Goal: Information Seeking & Learning: Learn about a topic

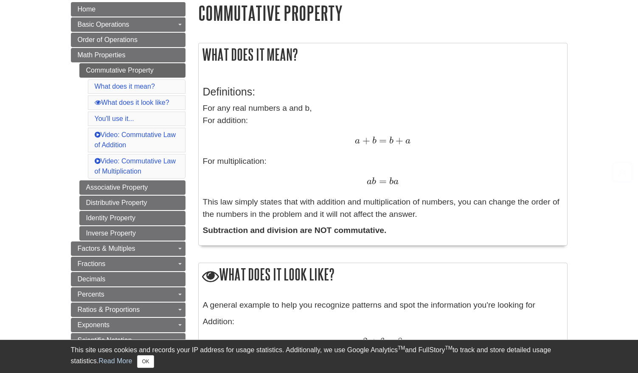
scroll to position [105, 0]
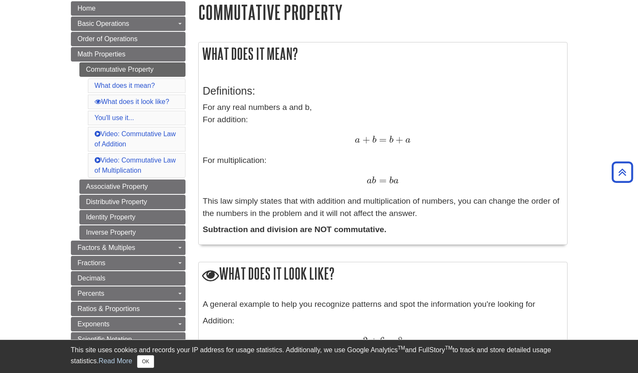
drag, startPoint x: 202, startPoint y: 201, endPoint x: 429, endPoint y: 214, distance: 227.3
click at [429, 214] on div "Definitions: For any real numbers a and b, For addition: a + b = b + a a + b = …" at bounding box center [383, 158] width 369 height 172
copy p "This law simply states that with addition and multiplication of numbers, you ca…"
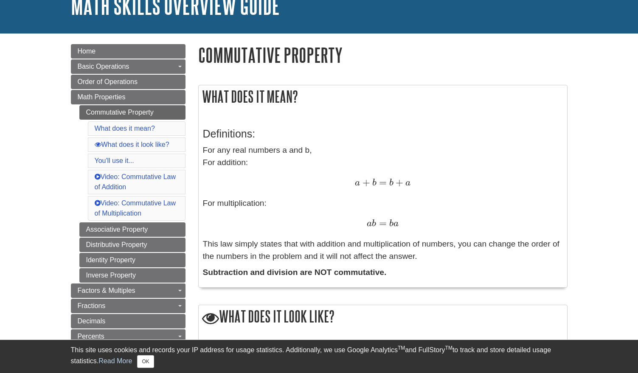
scroll to position [63, 0]
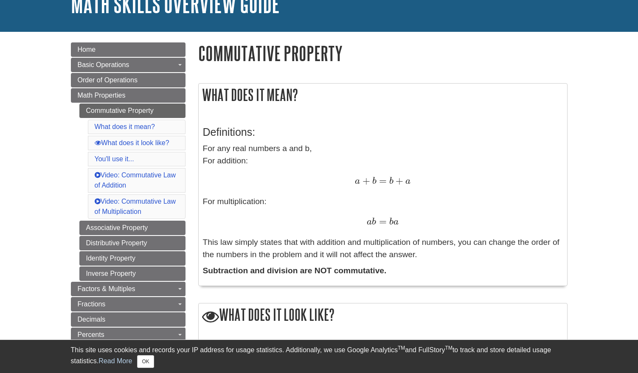
drag, startPoint x: 204, startPoint y: 242, endPoint x: 420, endPoint y: 252, distance: 216.0
click at [420, 252] on p "For any real numbers a and b, For addition: a + b = b + a a + b = b + a For mul…" at bounding box center [383, 202] width 360 height 118
copy p "This law simply states that with addition and multiplication of numbers, you ca…"
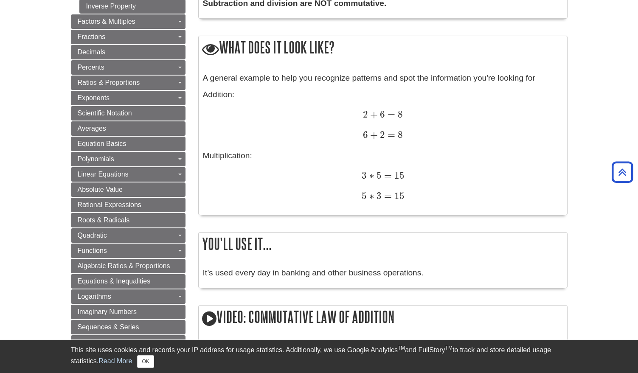
scroll to position [331, 0]
drag, startPoint x: 362, startPoint y: 113, endPoint x: 410, endPoint y: 133, distance: 51.6
click at [410, 133] on div "A general example to help you recognize patterns and spot the information you'r…" at bounding box center [383, 141] width 360 height 139
copy div "2 + 6 = 8 2 + 6 = 8 6 + 2 = 8"
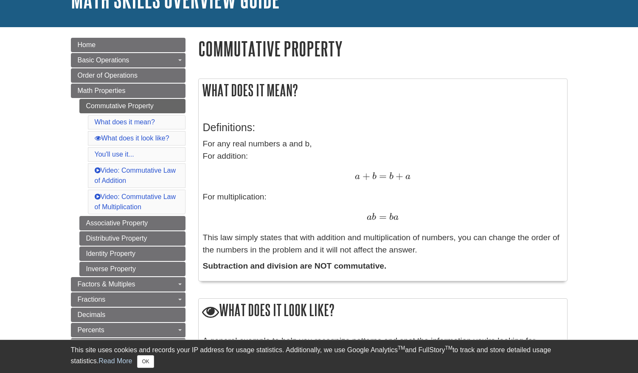
scroll to position [68, 0]
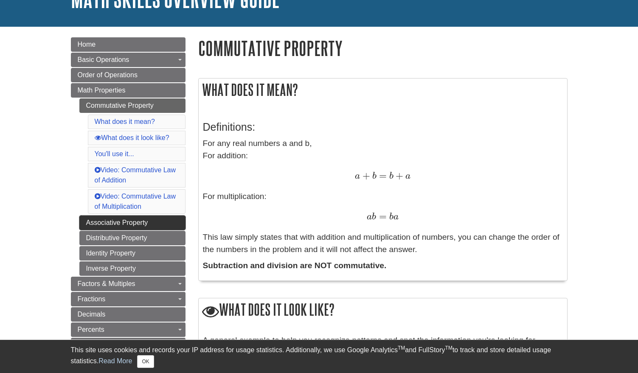
click at [138, 223] on link "Associative Property" at bounding box center [132, 223] width 106 height 14
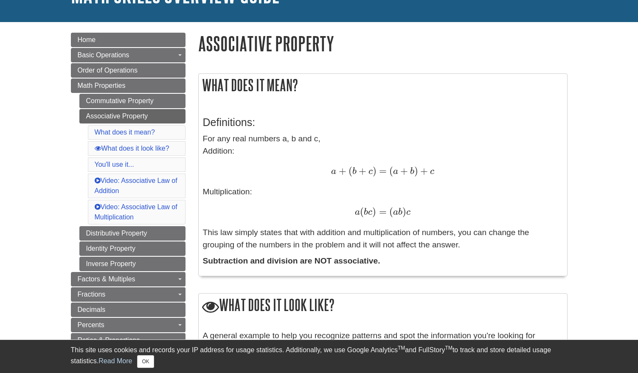
scroll to position [73, 0]
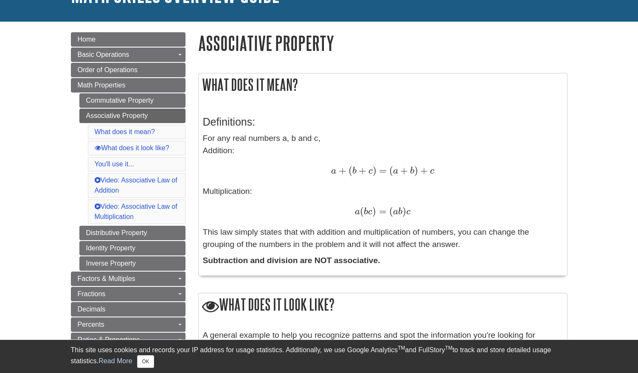
drag, startPoint x: 203, startPoint y: 231, endPoint x: 454, endPoint y: 240, distance: 250.8
click at [454, 240] on p "For any real numbers a, b and c, Addition: a + ( b + c ) = ( a + b ) + c a + ( …" at bounding box center [383, 192] width 360 height 118
copy p "This law simply states that with addition and multiplication of numbers, you ca…"
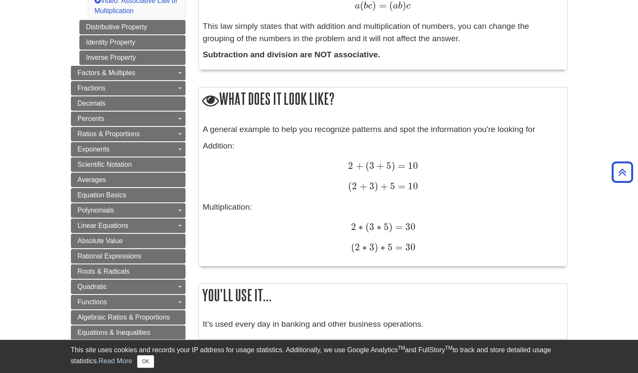
scroll to position [280, 0]
drag, startPoint x: 347, startPoint y: 164, endPoint x: 418, endPoint y: 188, distance: 74.6
click at [418, 188] on p "Addition: 2 + ( 3 + 5 ) = 10 2 + ( 3 + 5 ) = 10 ( 2 + 3 ) + 5 = 10 ( 2 + 3 ) + …" at bounding box center [383, 197] width 360 height 114
copy p "2 + ( 3 + 5 ) = 10 2 + ( 3 + 5 ) = 10 ( 2 + 3 ) + 5 = 10"
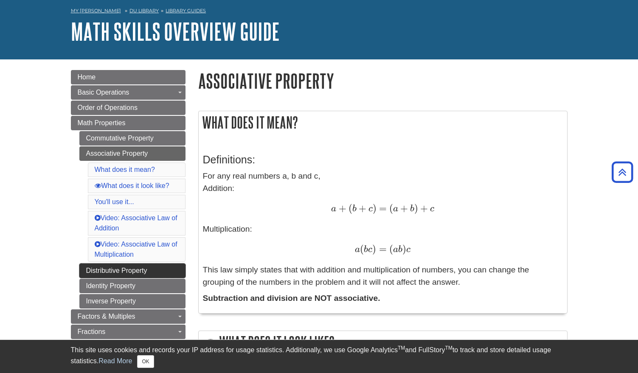
scroll to position [0, 0]
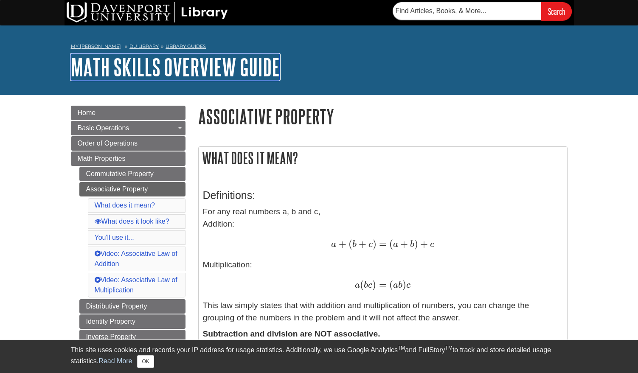
click at [112, 66] on link "Math Skills Overview Guide" at bounding box center [175, 67] width 209 height 26
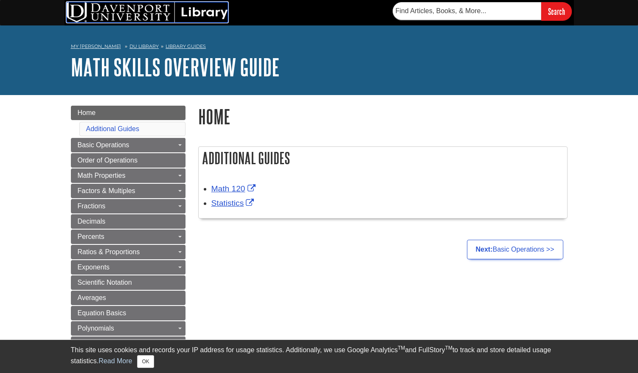
click at [153, 15] on img at bounding box center [147, 12] width 161 height 20
